Goal: Information Seeking & Learning: Check status

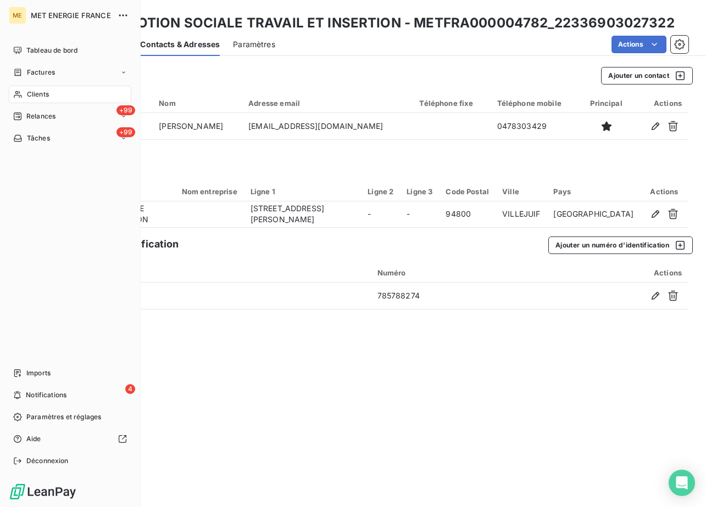
click at [51, 90] on div "Clients" at bounding box center [70, 95] width 122 height 18
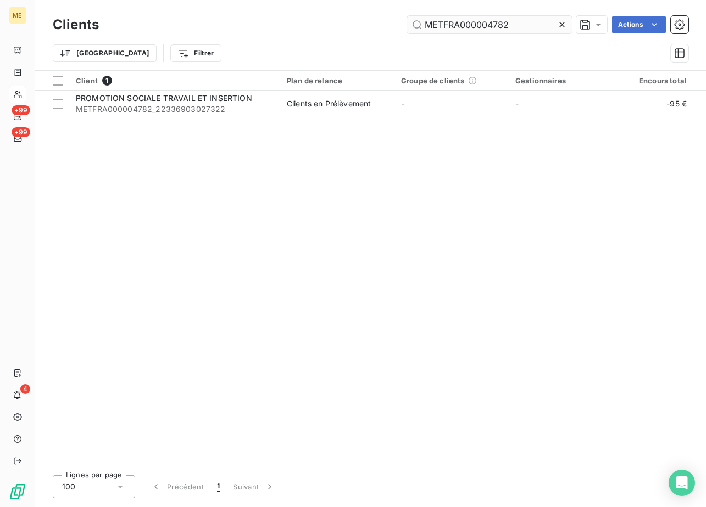
click at [511, 18] on input "METFRA000004782" at bounding box center [489, 25] width 165 height 18
type input "METFRA000006740"
click at [121, 83] on div "Client 1" at bounding box center [175, 81] width 198 height 10
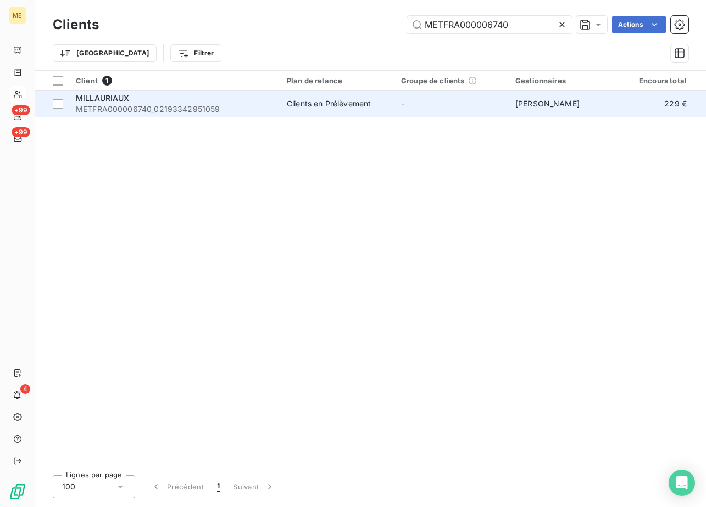
click at [122, 97] on span "MILLAURIAUX" at bounding box center [103, 97] width 54 height 9
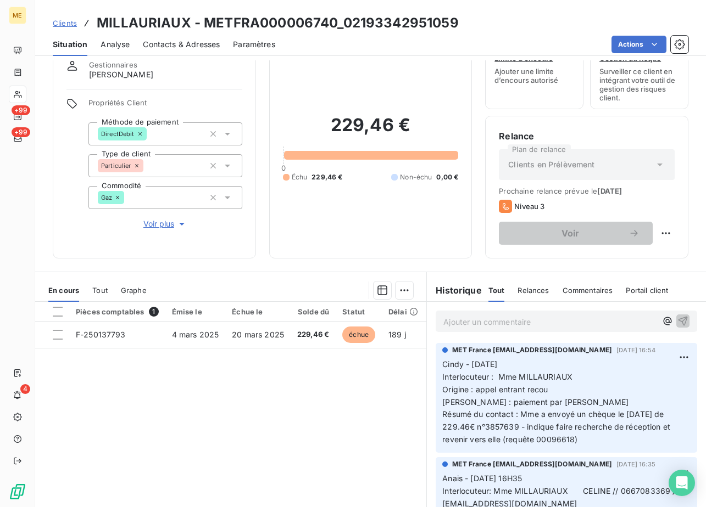
scroll to position [81, 0]
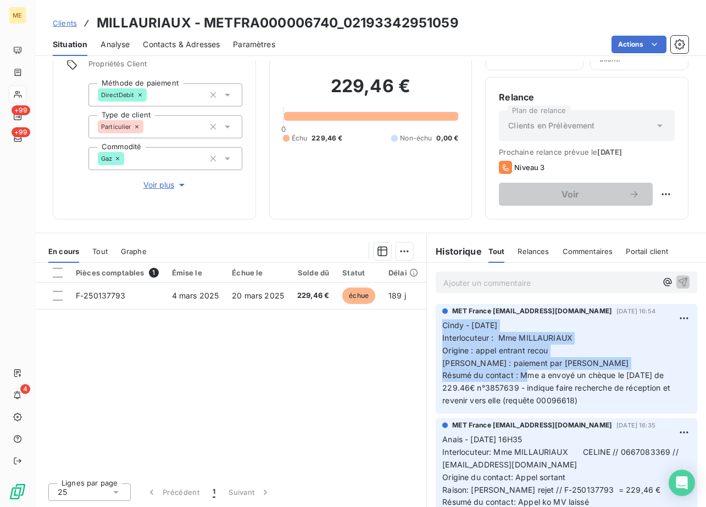
drag, startPoint x: 522, startPoint y: 378, endPoint x: 429, endPoint y: 325, distance: 107.3
click at [429, 325] on div "MET France [EMAIL_ADDRESS][DOMAIN_NAME] [DATE] 16:54 [PERSON_NAME] - [DATE] Int…" at bounding box center [566, 359] width 279 height 114
copy p "[PERSON_NAME] - [DATE] Interlocuteur : Mme MILLAURIAUX Origine : appel entrant …"
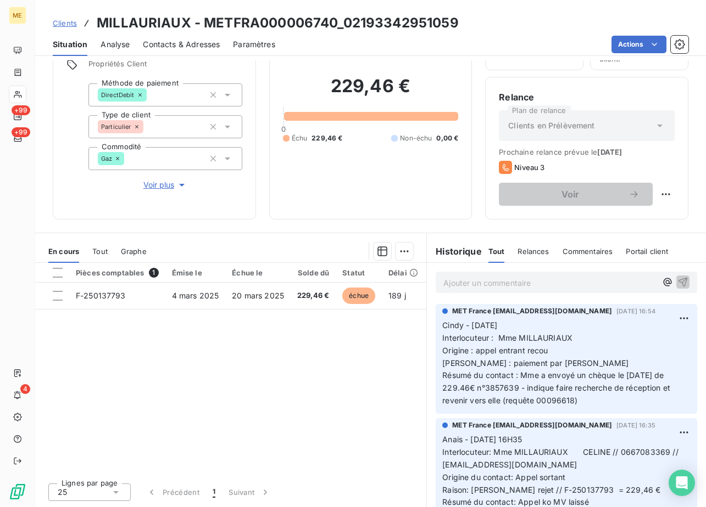
drag, startPoint x: 429, startPoint y: 325, endPoint x: 572, endPoint y: 282, distance: 149.6
click at [572, 282] on p "Ajouter un commentaire ﻿" at bounding box center [549, 283] width 213 height 14
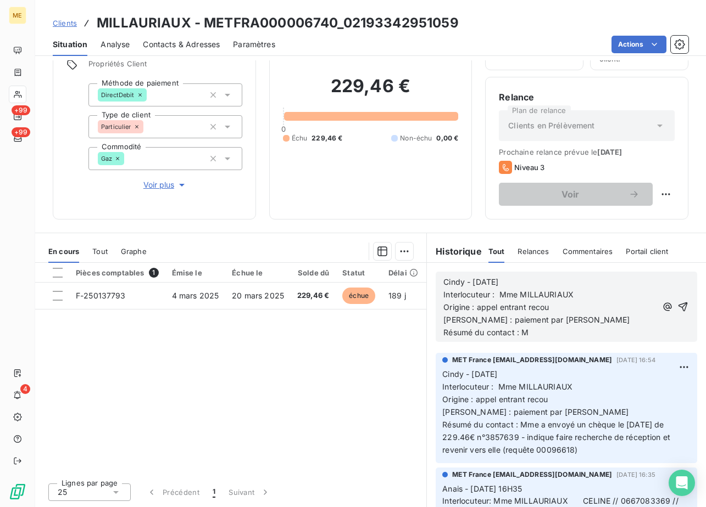
drag, startPoint x: 512, startPoint y: 282, endPoint x: 405, endPoint y: 282, distance: 107.6
click at [405, 282] on div "En cours Tout Graphe Pièces comptables 1 Émise le Échue le Solde dû Statut Déla…" at bounding box center [370, 370] width 671 height 275
click at [568, 310] on p "Origine : appel entrant recou" at bounding box center [549, 307] width 213 height 13
drag, startPoint x: 557, startPoint y: 311, endPoint x: 470, endPoint y: 310, distance: 87.3
click at [470, 310] on p "Origine : appel entrant recou" at bounding box center [549, 307] width 213 height 13
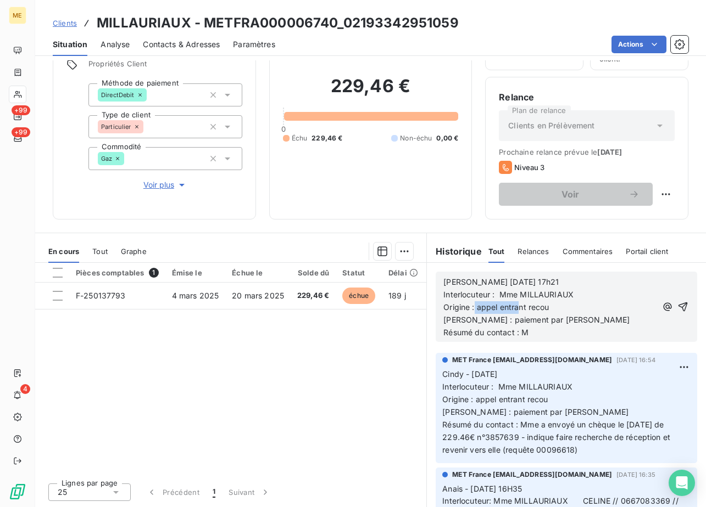
click at [482, 311] on span "Origine : appel entrant recou" at bounding box center [495, 307] width 105 height 9
drag, startPoint x: 471, startPoint y: 309, endPoint x: 547, endPoint y: 313, distance: 76.5
click at [547, 313] on p "Origine : appel entrant recou" at bounding box center [549, 307] width 213 height 13
click at [527, 310] on p "Origine :mail" at bounding box center [549, 307] width 213 height 13
click at [605, 306] on p "Origine :mail [EMAIL_ADDRESS][DOMAIN_NAME]" at bounding box center [549, 307] width 213 height 13
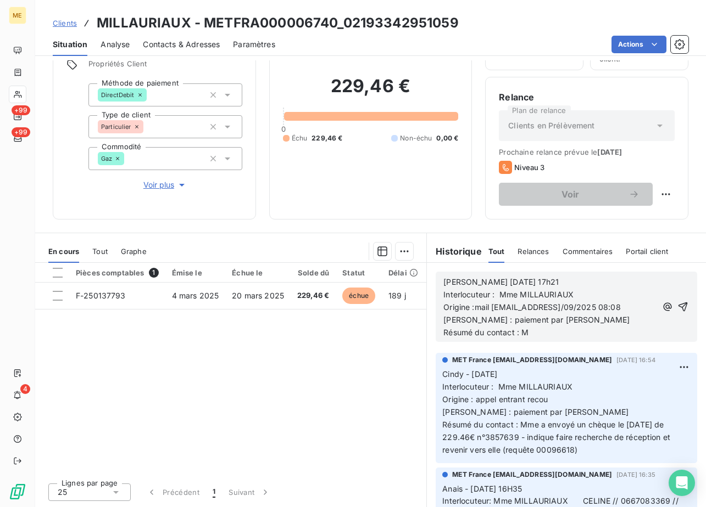
click at [585, 303] on span "Origine :mail [EMAIL_ADDRESS]/09/2025 08:08" at bounding box center [531, 307] width 177 height 9
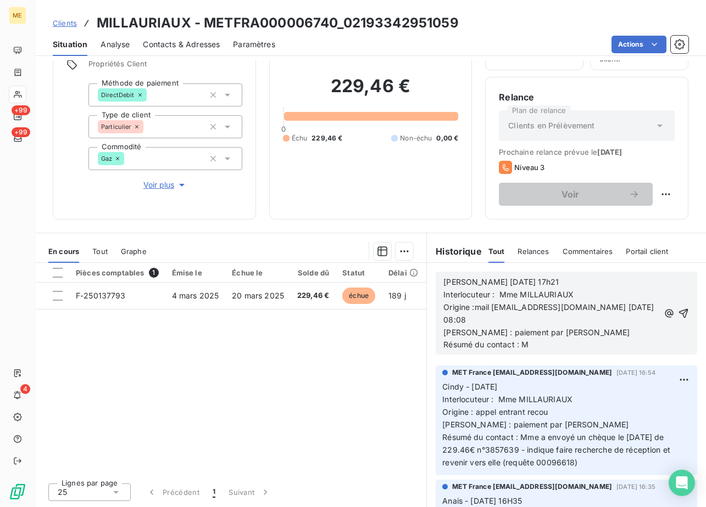
click at [545, 340] on p "Résumé du contact : M" at bounding box center [550, 345] width 215 height 13
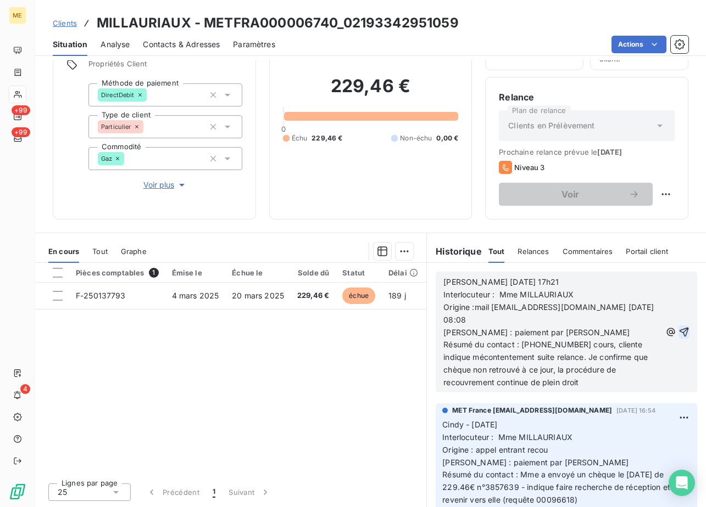
click at [679, 332] on icon "button" at bounding box center [683, 332] width 9 height 9
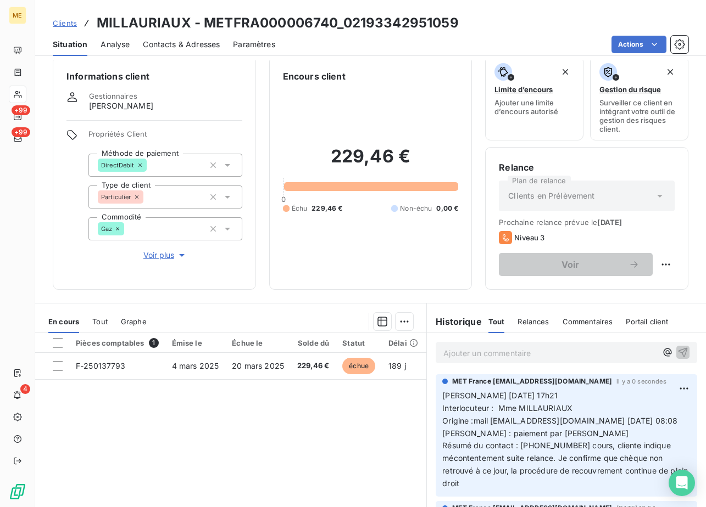
scroll to position [0, 0]
